Goal: Check status: Check status

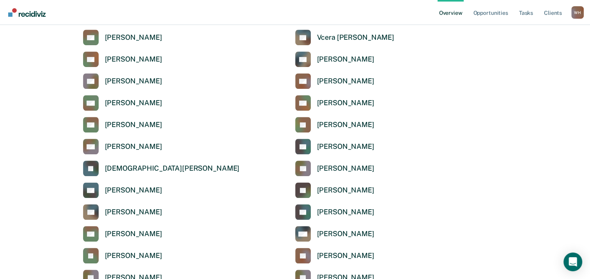
scroll to position [543, 0]
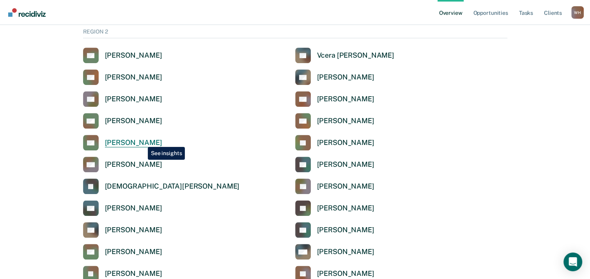
click at [142, 141] on div "[PERSON_NAME]" at bounding box center [133, 142] width 57 height 9
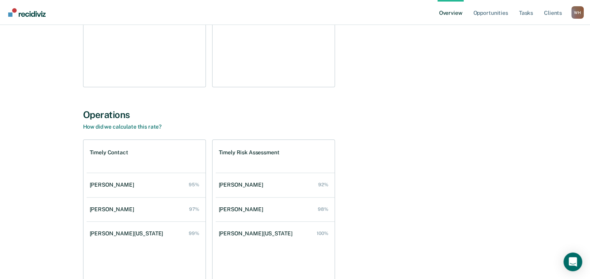
scroll to position [198, 0]
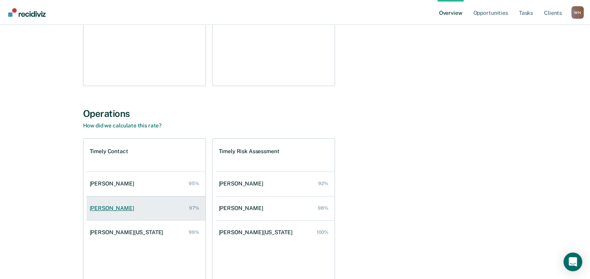
click at [121, 209] on div "[PERSON_NAME]" at bounding box center [114, 208] width 48 height 7
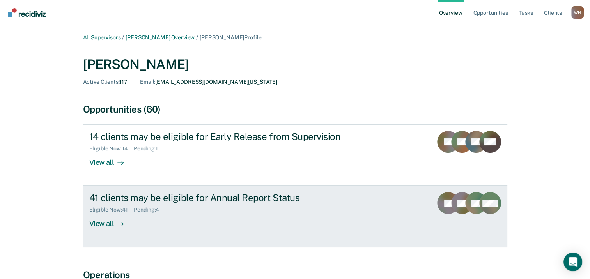
click at [102, 224] on div "View all" at bounding box center [111, 220] width 44 height 15
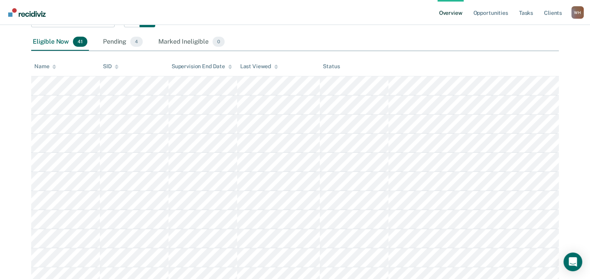
scroll to position [104, 0]
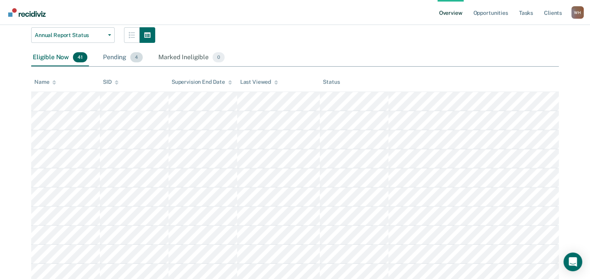
click at [123, 62] on div "Pending 4" at bounding box center [122, 57] width 43 height 17
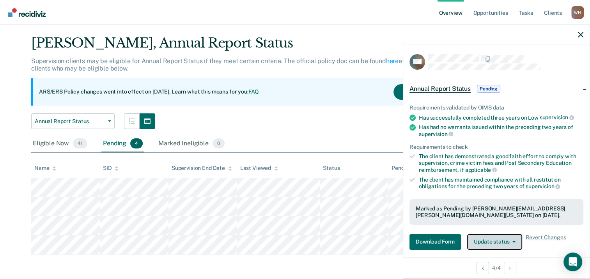
click at [504, 239] on button "Update status" at bounding box center [494, 242] width 55 height 16
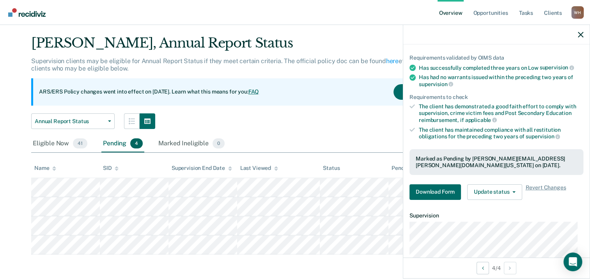
scroll to position [61, 0]
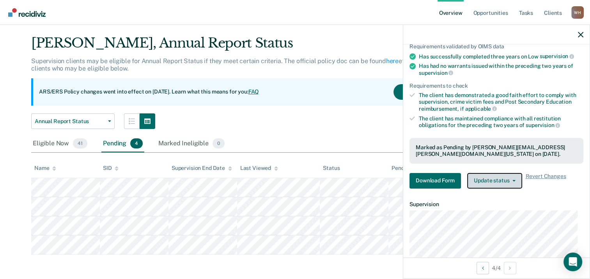
click at [495, 181] on button "Update status" at bounding box center [494, 181] width 55 height 16
click at [450, 12] on link "Overview" at bounding box center [450, 12] width 27 height 25
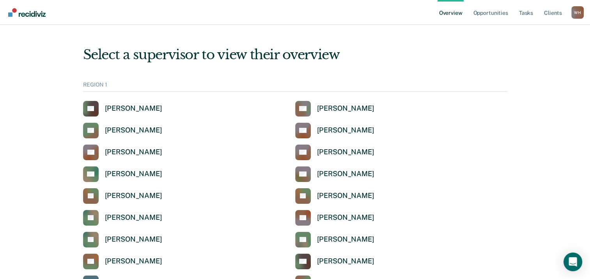
click at [450, 12] on link "Overview" at bounding box center [450, 12] width 27 height 25
click at [481, 11] on link "Opportunities" at bounding box center [490, 12] width 38 height 25
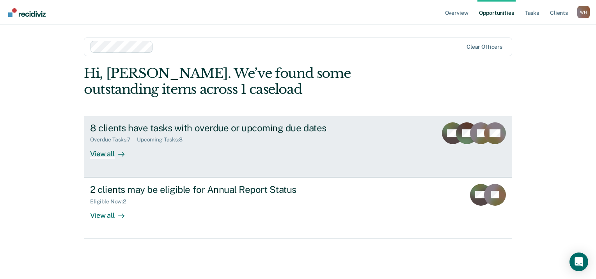
click at [108, 156] on div "View all" at bounding box center [112, 150] width 44 height 15
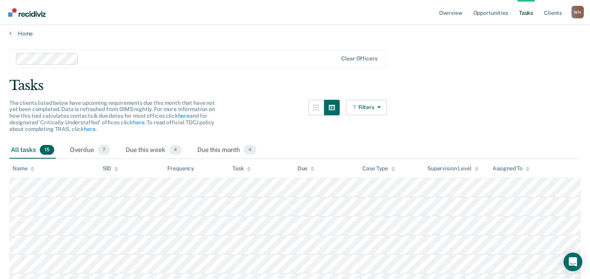
scroll to position [3, 0]
click at [460, 14] on link "Overview" at bounding box center [450, 12] width 27 height 25
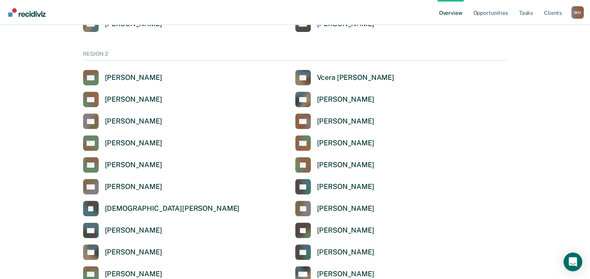
scroll to position [547, 0]
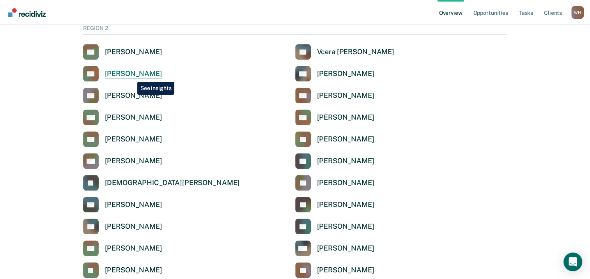
click at [131, 76] on div "[PERSON_NAME]" at bounding box center [133, 73] width 57 height 9
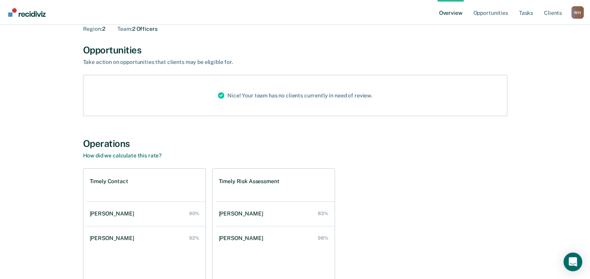
scroll to position [53, 0]
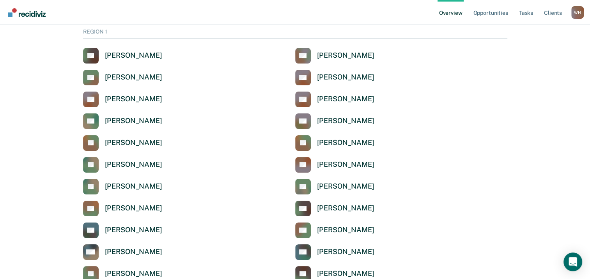
scroll to position [547, 0]
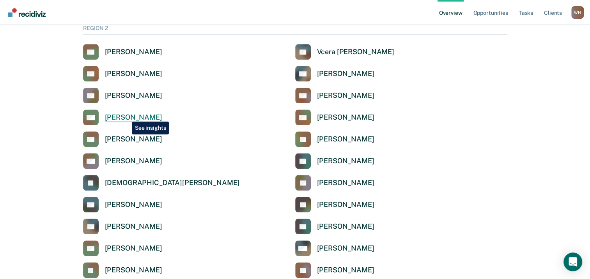
click at [126, 116] on div "[PERSON_NAME]" at bounding box center [133, 117] width 57 height 9
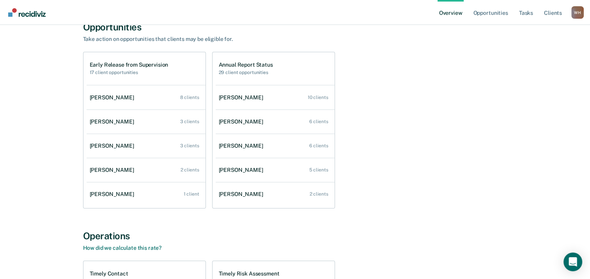
scroll to position [72, 0]
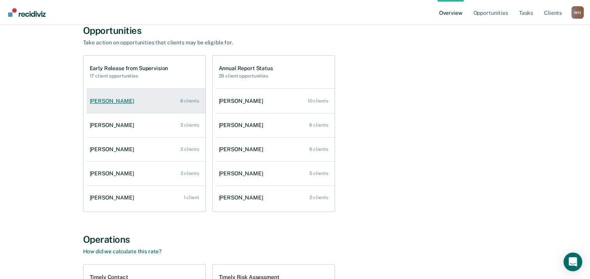
click at [109, 102] on div "[PERSON_NAME]" at bounding box center [114, 101] width 48 height 7
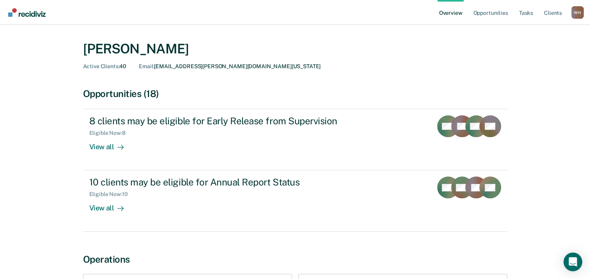
scroll to position [21, 0]
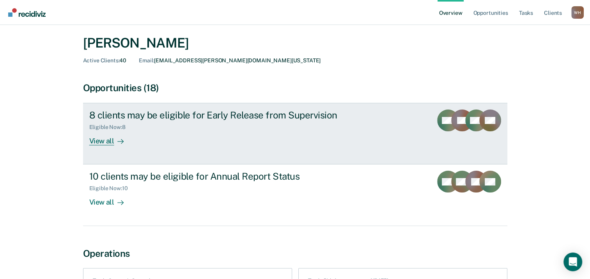
click at [106, 140] on div "View all" at bounding box center [111, 138] width 44 height 15
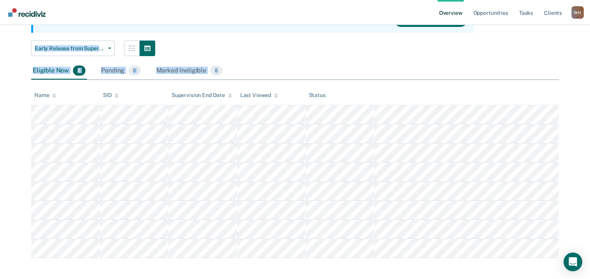
scroll to position [95, 0]
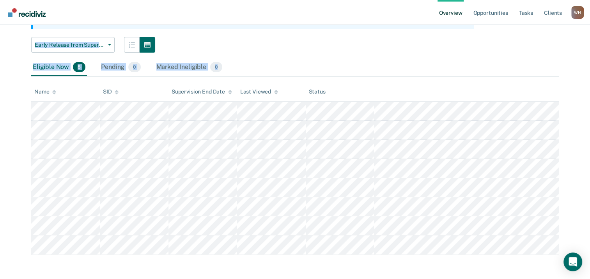
drag, startPoint x: 32, startPoint y: 51, endPoint x: 445, endPoint y: 187, distance: 435.4
click at [435, 273] on main "All Supervisors / [PERSON_NAME] Overview / [PERSON_NAME] Profile / Early Releas…" at bounding box center [295, 104] width 590 height 349
copy div "[PERSON_NAME], Early Release from Supervision Supervision clients may be eligib…"
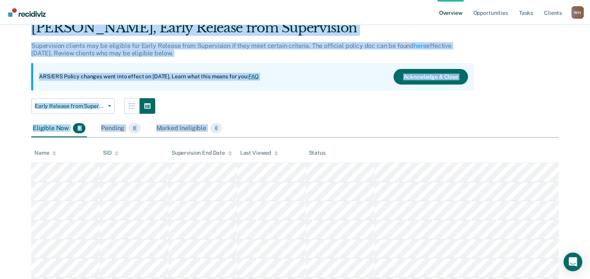
scroll to position [0, 0]
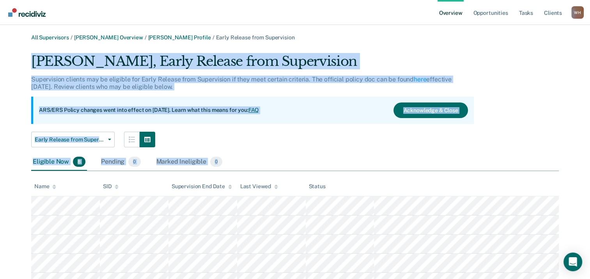
click at [482, 138] on div "[PERSON_NAME], Early Release from Supervision Supervision clients may be eligib…" at bounding box center [294, 201] width 527 height 296
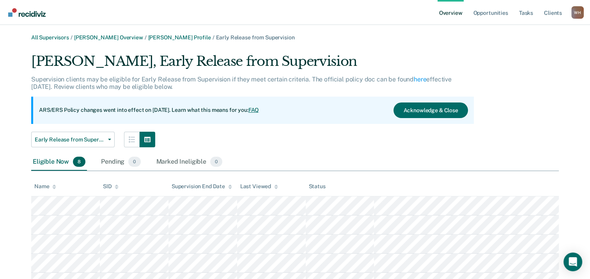
click at [24, 38] on div "All Supervisors / [PERSON_NAME] Overview / [PERSON_NAME] Profile / Early Releas…" at bounding box center [294, 191] width 571 height 315
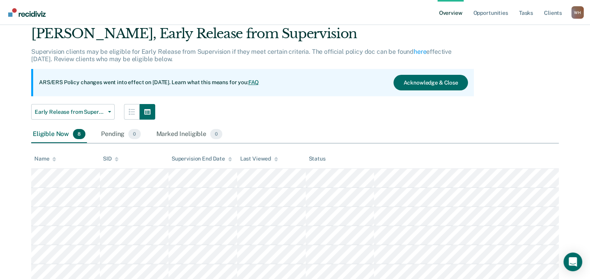
scroll to position [28, 0]
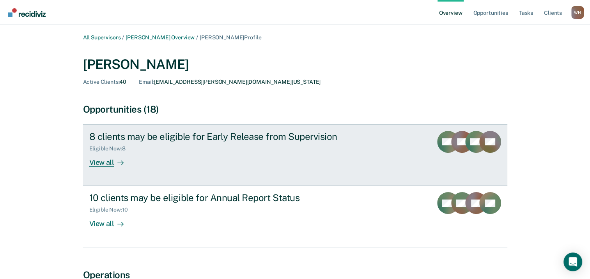
click at [106, 161] on div "View all" at bounding box center [111, 159] width 44 height 15
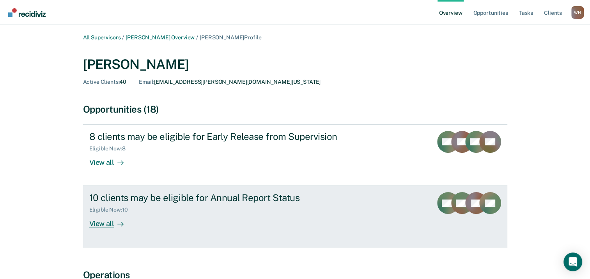
click at [107, 222] on div "View all" at bounding box center [111, 220] width 44 height 15
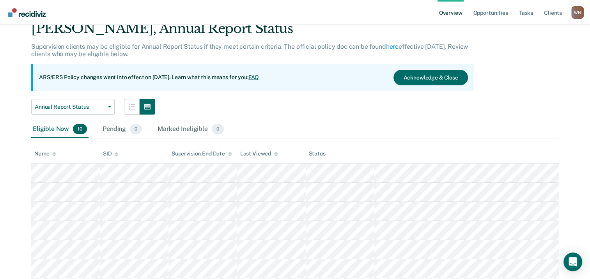
scroll to position [27, 0]
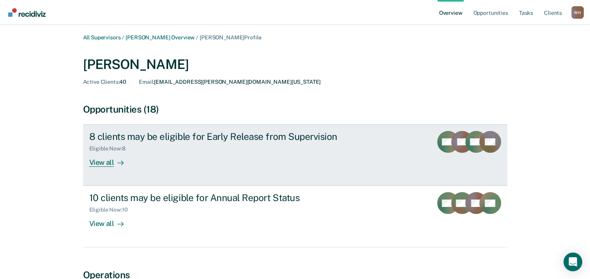
click at [102, 161] on div "View all" at bounding box center [111, 159] width 44 height 15
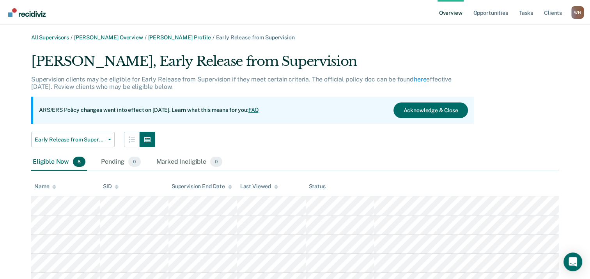
drag, startPoint x: 32, startPoint y: 192, endPoint x: 36, endPoint y: 194, distance: 4.9
click at [38, 194] on th "Name" at bounding box center [65, 186] width 69 height 19
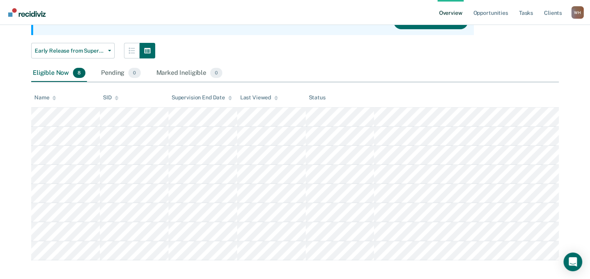
scroll to position [89, 0]
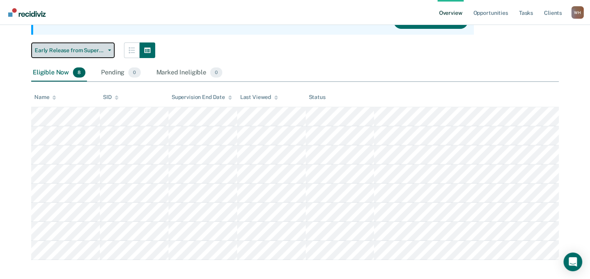
click at [109, 53] on button "Early Release from Supervision" at bounding box center [72, 50] width 83 height 16
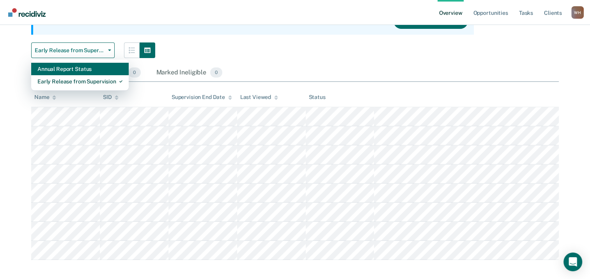
click at [76, 71] on div "Annual Report Status" at bounding box center [79, 69] width 85 height 12
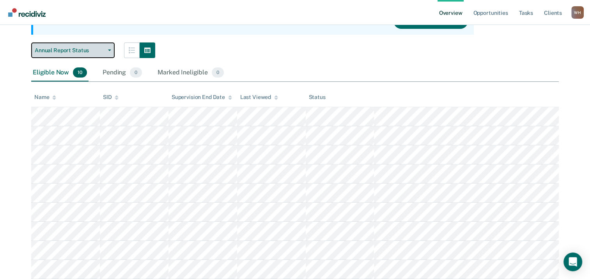
click at [113, 54] on button "Annual Report Status" at bounding box center [72, 50] width 83 height 16
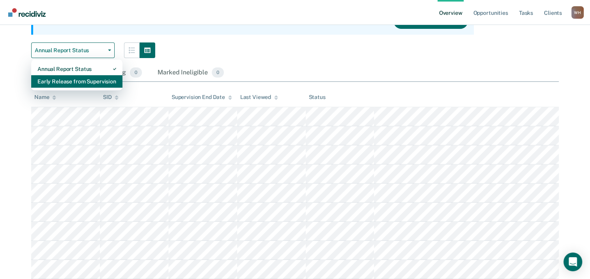
click at [83, 80] on div "Early Release from Supervision" at bounding box center [76, 81] width 79 height 12
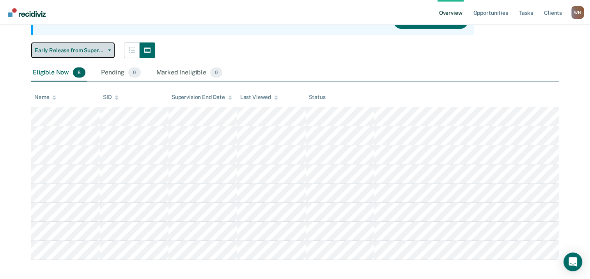
click at [110, 48] on button "Early Release from Supervision" at bounding box center [72, 50] width 83 height 16
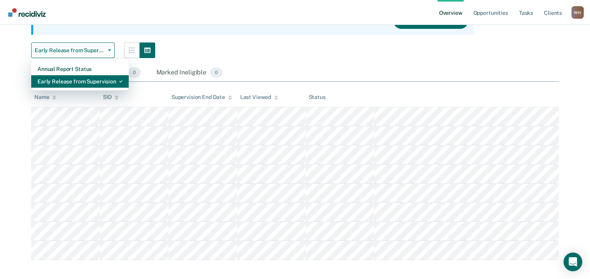
click at [83, 79] on div "Early Release from Supervision" at bounding box center [79, 81] width 85 height 12
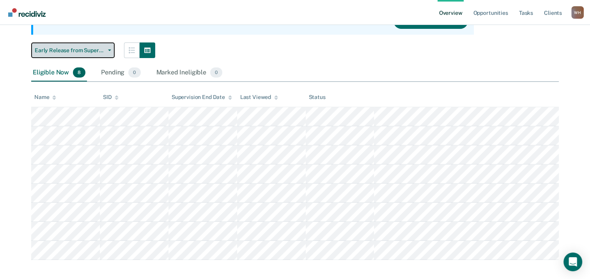
click at [106, 53] on button "Early Release from Supervision" at bounding box center [72, 50] width 83 height 16
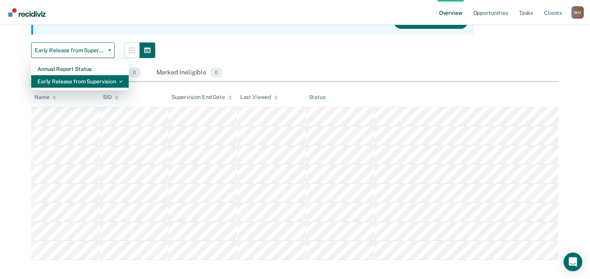
click at [72, 81] on div "Early Release from Supervision" at bounding box center [79, 81] width 85 height 12
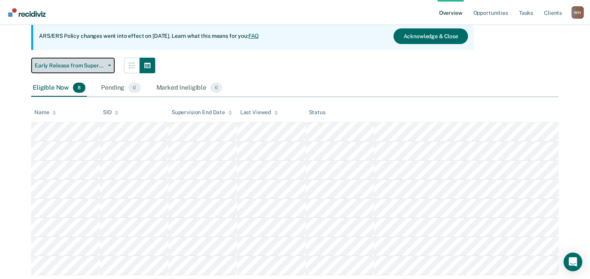
scroll to position [95, 0]
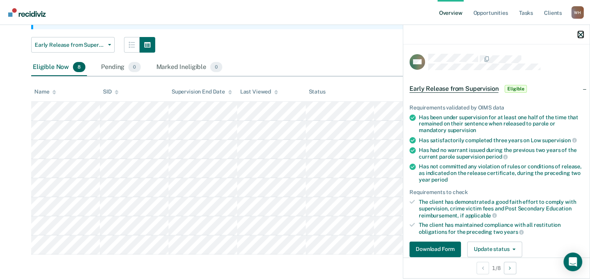
click at [581, 34] on icon "button" at bounding box center [580, 34] width 5 height 5
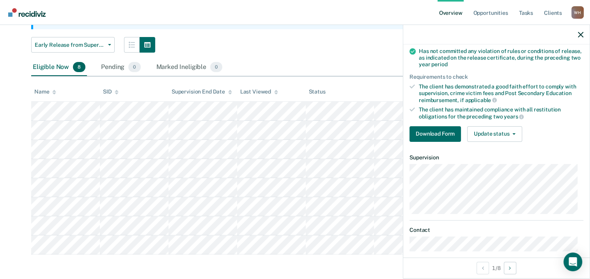
scroll to position [122, 0]
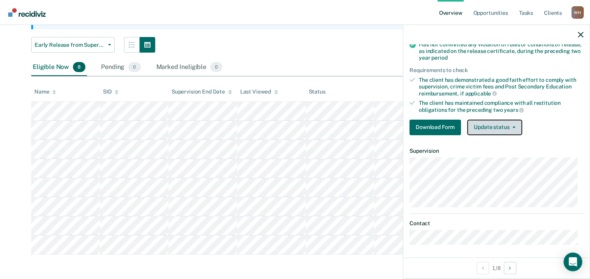
click at [516, 127] on button "Update status" at bounding box center [494, 128] width 55 height 16
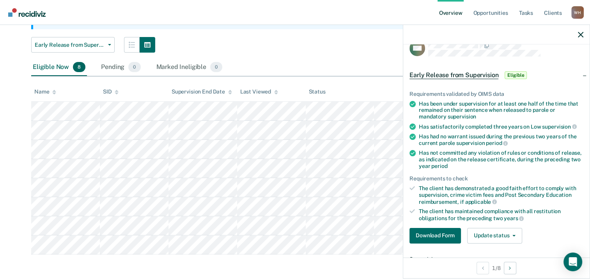
scroll to position [0, 0]
